Goal: Browse casually

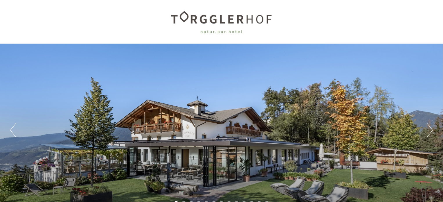
click at [428, 130] on button "Next" at bounding box center [430, 130] width 6 height 15
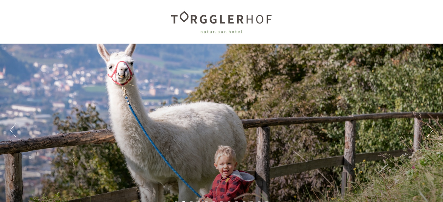
click at [428, 130] on button "Next" at bounding box center [430, 130] width 6 height 15
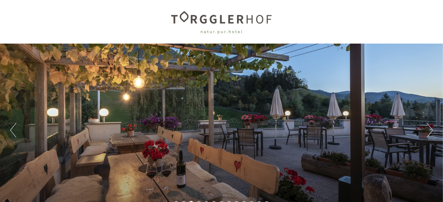
click at [428, 130] on button "Next" at bounding box center [430, 130] width 6 height 15
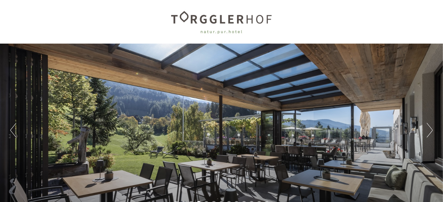
click at [428, 131] on button "Next" at bounding box center [430, 130] width 6 height 15
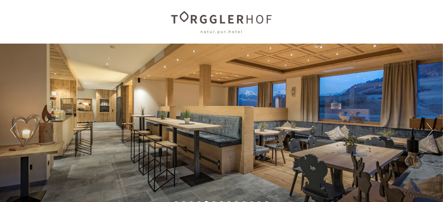
click at [428, 131] on button "Next" at bounding box center [430, 130] width 6 height 15
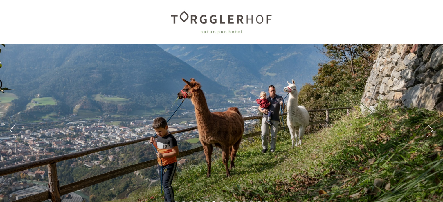
click at [428, 131] on button "Next" at bounding box center [430, 130] width 6 height 15
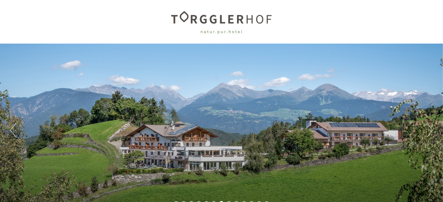
click at [428, 131] on button "Next" at bounding box center [430, 130] width 6 height 15
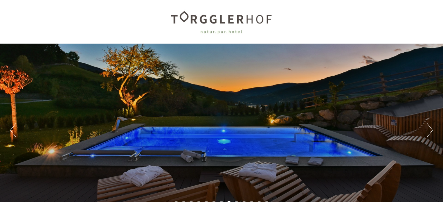
click at [428, 131] on button "Next" at bounding box center [430, 130] width 6 height 15
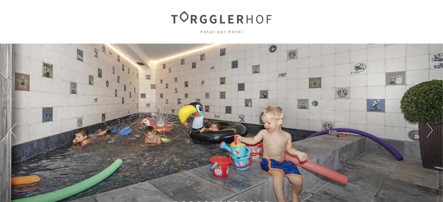
click at [428, 131] on button "Next" at bounding box center [430, 130] width 6 height 15
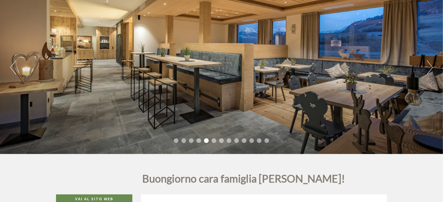
scroll to position [45, 0]
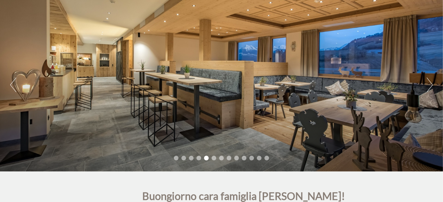
click at [430, 81] on button "Next" at bounding box center [430, 84] width 6 height 15
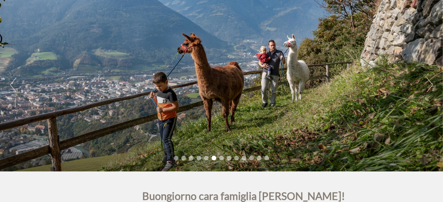
click at [430, 81] on button "Next" at bounding box center [430, 84] width 6 height 15
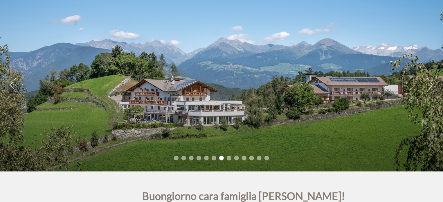
click at [430, 81] on button "Next" at bounding box center [430, 84] width 6 height 15
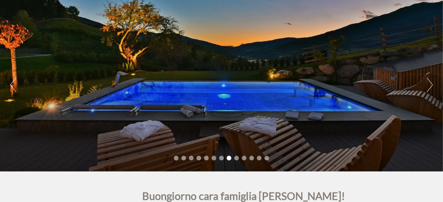
click at [430, 81] on button "Next" at bounding box center [430, 84] width 6 height 15
click at [429, 81] on button "Next" at bounding box center [430, 84] width 6 height 15
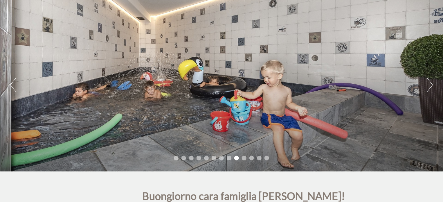
click at [429, 81] on button "Next" at bounding box center [430, 84] width 6 height 15
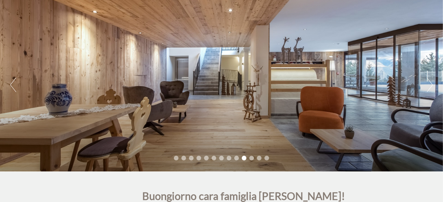
click at [429, 81] on button "Next" at bounding box center [430, 84] width 6 height 15
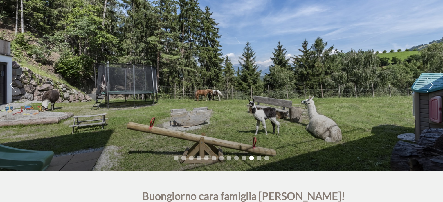
click at [429, 81] on button "Next" at bounding box center [430, 84] width 6 height 15
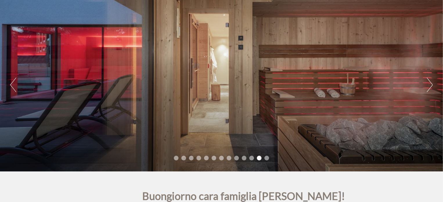
click at [429, 81] on button "Next" at bounding box center [430, 84] width 6 height 15
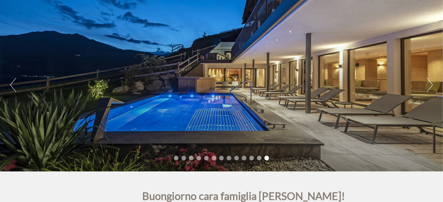
click at [429, 81] on button "Next" at bounding box center [430, 84] width 6 height 15
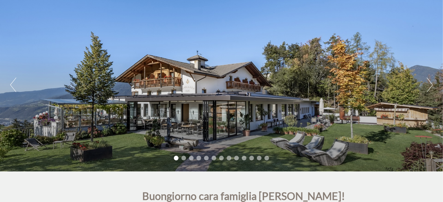
click at [429, 81] on button "Next" at bounding box center [430, 84] width 6 height 15
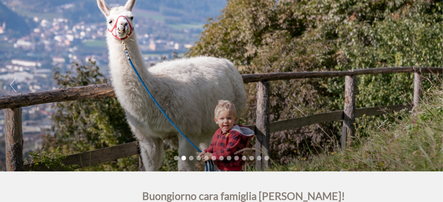
click at [429, 81] on button "Next" at bounding box center [430, 84] width 6 height 15
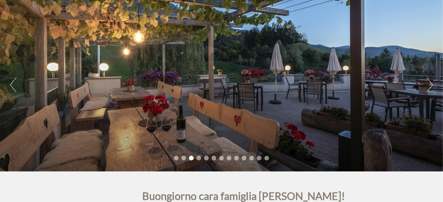
click at [429, 81] on button "Next" at bounding box center [430, 84] width 6 height 15
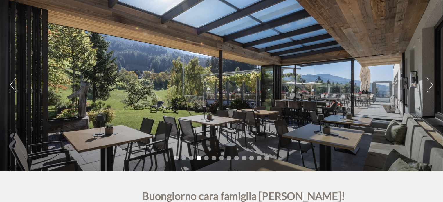
click at [429, 81] on button "Next" at bounding box center [430, 84] width 6 height 15
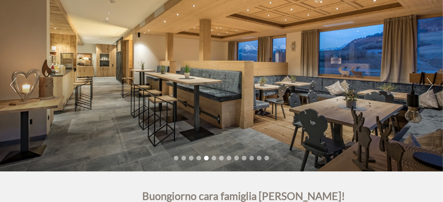
click at [429, 81] on button "Next" at bounding box center [430, 84] width 6 height 15
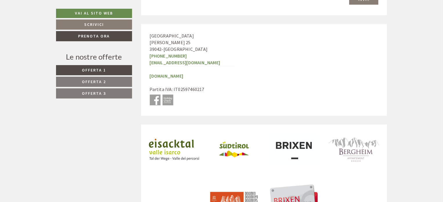
scroll to position [2799, 0]
